Goal: Task Accomplishment & Management: Use online tool/utility

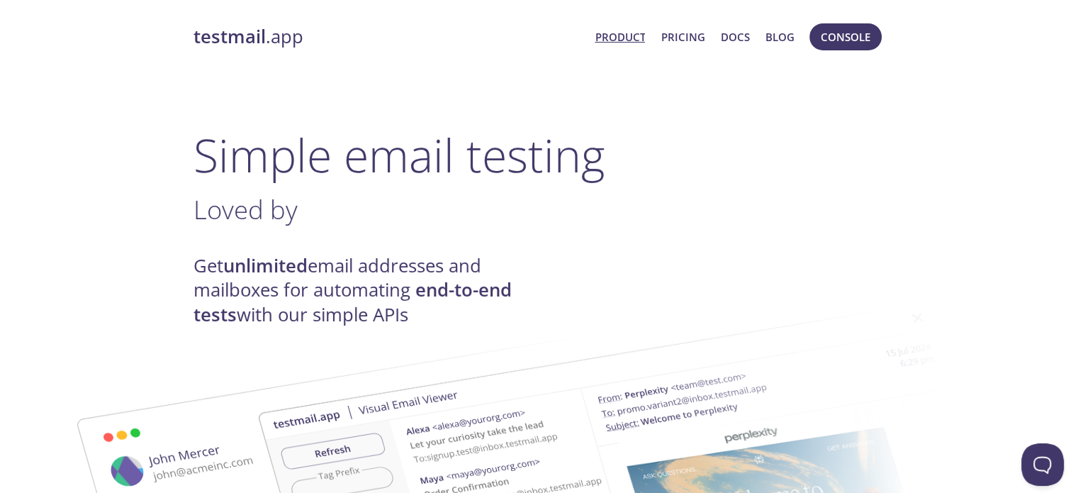
drag, startPoint x: 175, startPoint y: 206, endPoint x: 642, endPoint y: 210, distance: 467.1
click at [639, 212] on h3 "." at bounding box center [539, 209] width 692 height 32
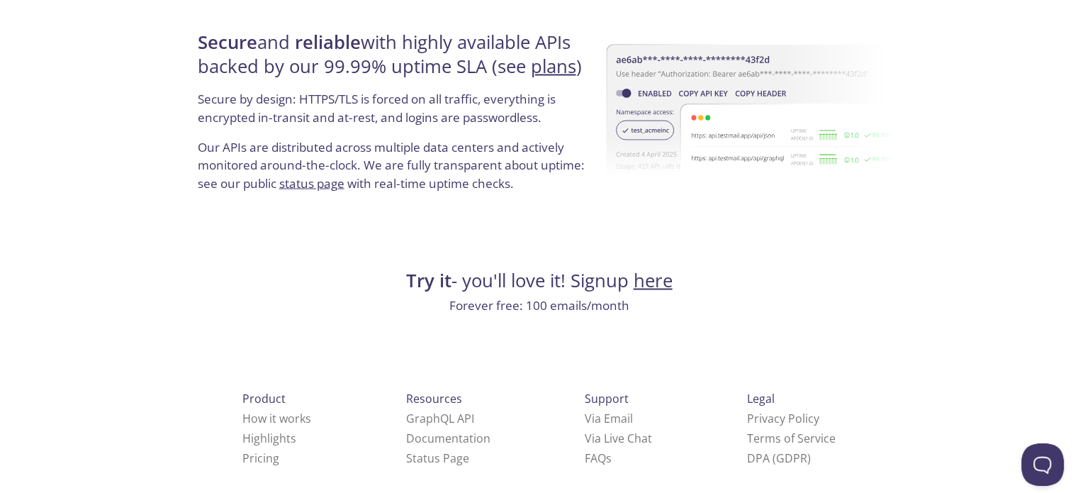
scroll to position [2749, 0]
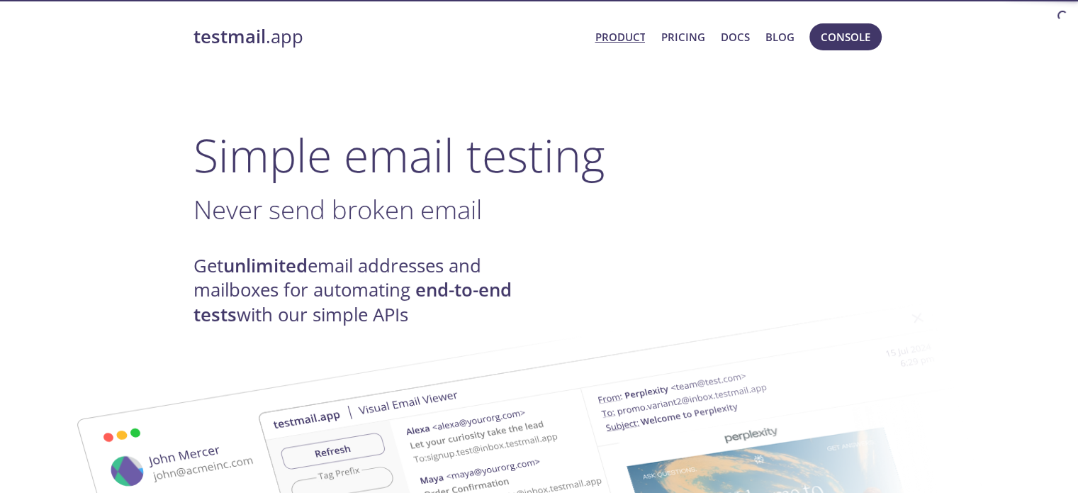
click at [856, 45] on span "Console" at bounding box center [846, 37] width 50 height 18
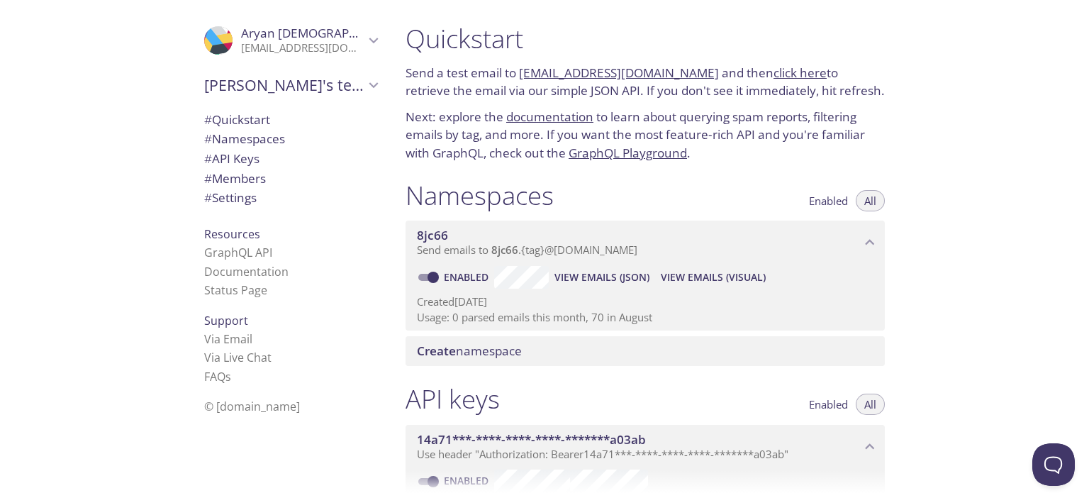
click at [739, 278] on span "View Emails (Visual)" at bounding box center [713, 277] width 105 height 17
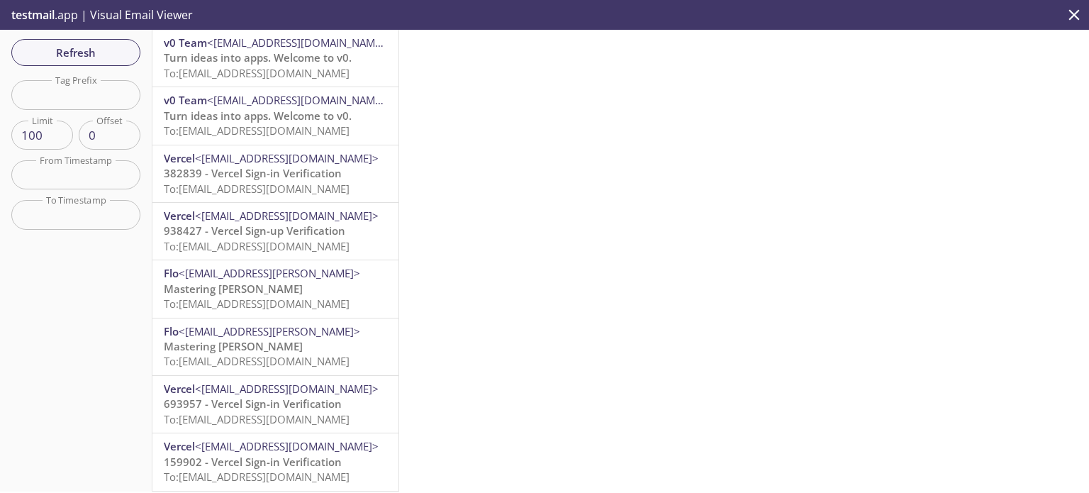
drag, startPoint x: 1072, startPoint y: 0, endPoint x: 517, endPoint y: 77, distance: 559.5
click at [517, 77] on div at bounding box center [744, 260] width 690 height 461
click at [68, 43] on span "Refresh" at bounding box center [76, 52] width 106 height 18
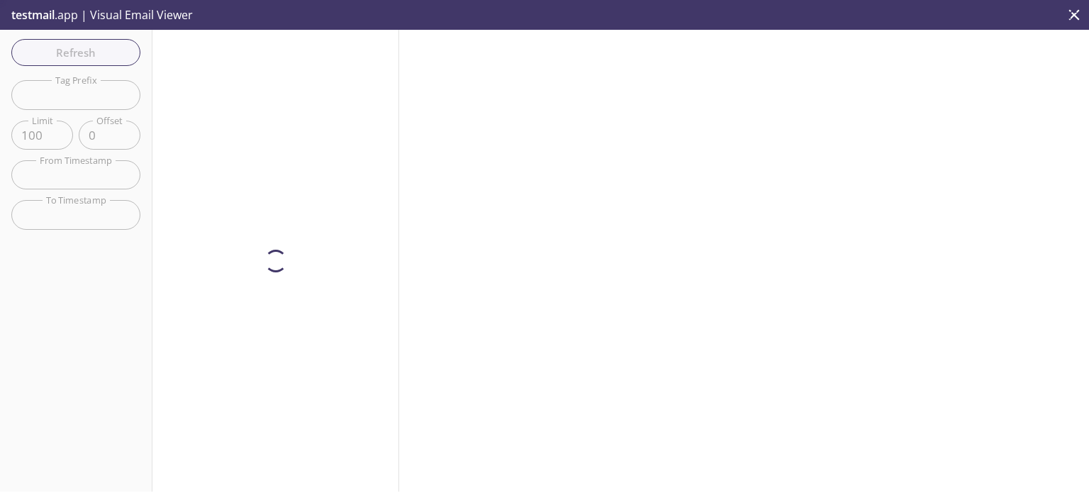
click at [110, 42] on div "Refresh Filters Tag Prefix Tag Prefix Limit 100 Limit Offset 0 Offset From Time…" at bounding box center [76, 260] width 152 height 461
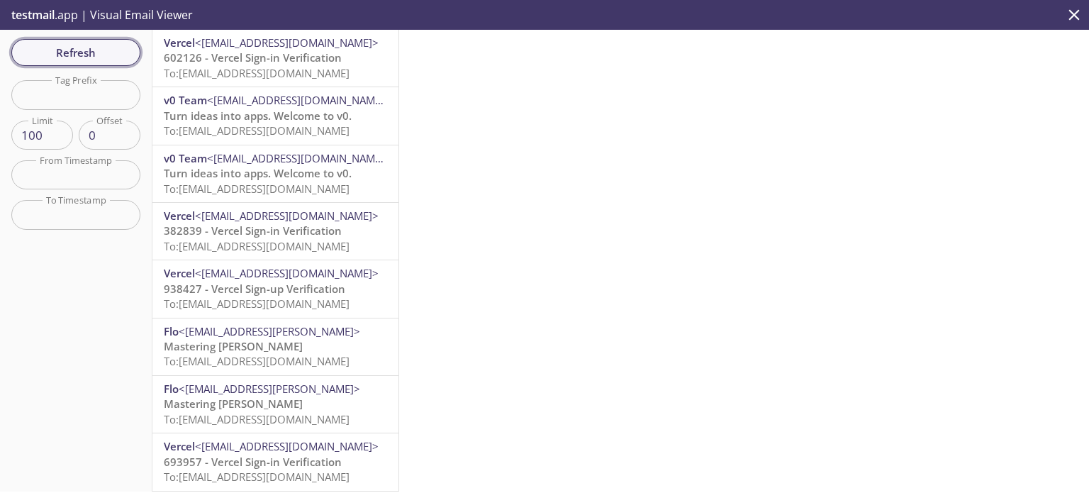
click at [123, 59] on span "Refresh" at bounding box center [76, 52] width 106 height 18
click at [130, 53] on button "Refresh" at bounding box center [75, 52] width 129 height 27
click at [118, 54] on span "Refresh" at bounding box center [76, 52] width 106 height 18
